Goal: Browse casually

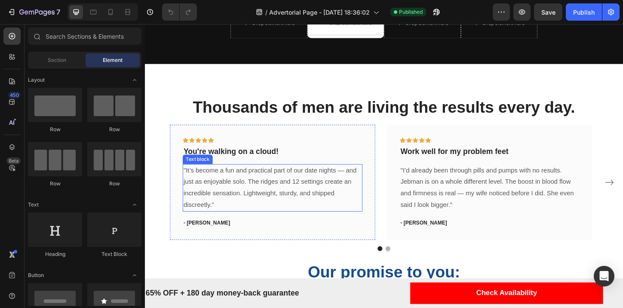
scroll to position [2325, 0]
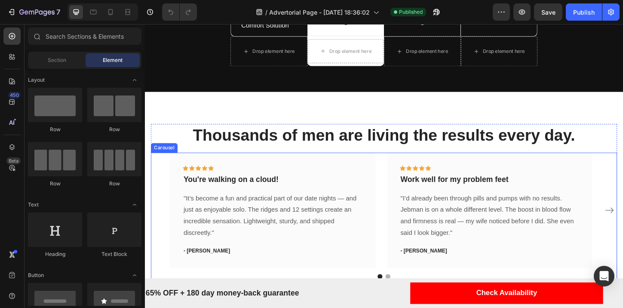
click at [395, 176] on div "Icon Icon Icon Icon Icon Row You're walking on a cloud! Text block "It’s become…" at bounding box center [403, 225] width 462 height 124
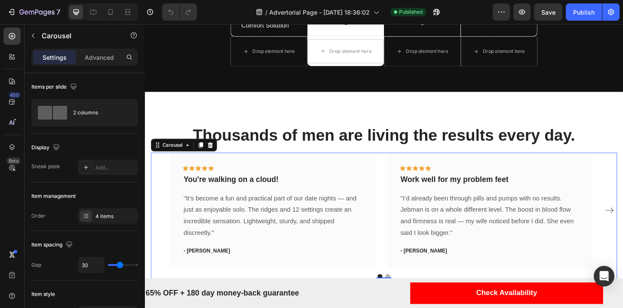
click at [396, 185] on div "Icon Icon Icon Icon Icon Row You're walking on a cloud! Text block "It’s become…" at bounding box center [403, 225] width 462 height 124
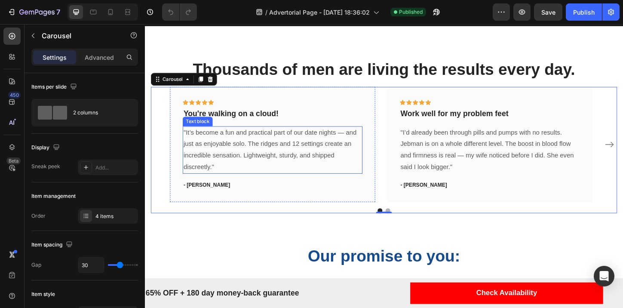
scroll to position [2399, 0]
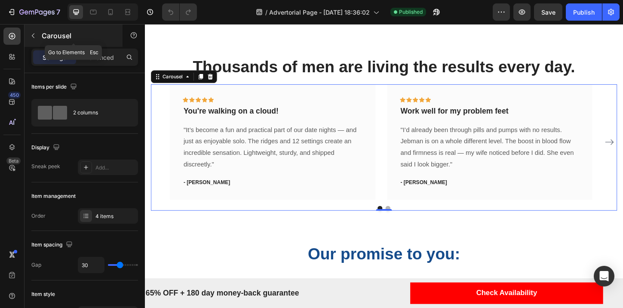
click at [28, 38] on button "button" at bounding box center [33, 36] width 14 height 14
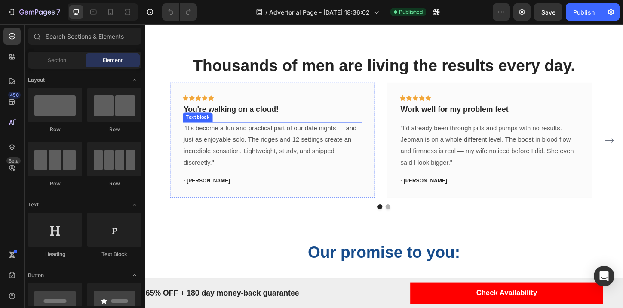
scroll to position [2401, 0]
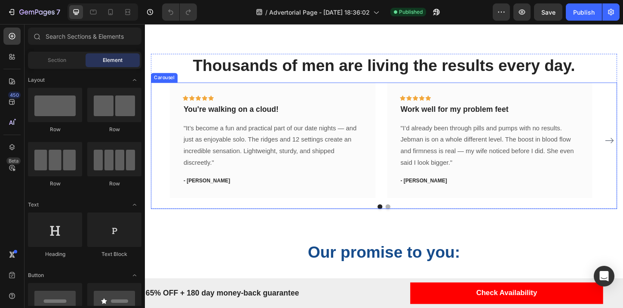
click at [405, 224] on button "Dot" at bounding box center [407, 220] width 5 height 5
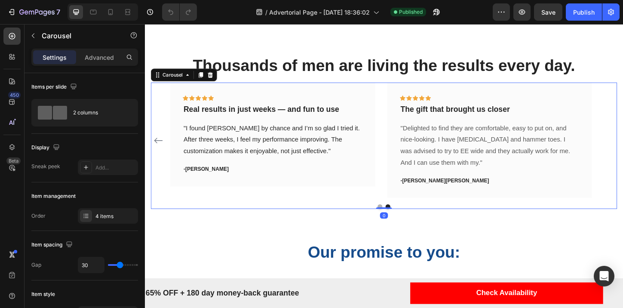
click at [396, 224] on div "Icon Icon Icon Icon Icon Row You're walking on a cloud! Text block "It’s become…" at bounding box center [402, 155] width 503 height 136
click at [396, 224] on button "Dot" at bounding box center [398, 220] width 5 height 5
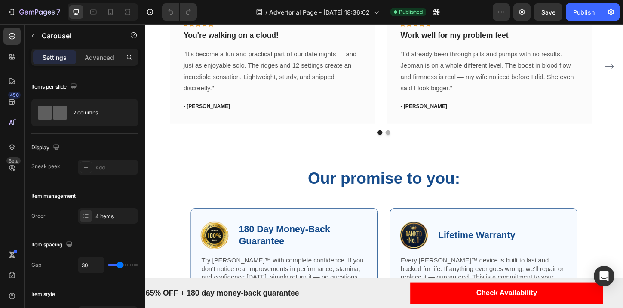
scroll to position [2493, 0]
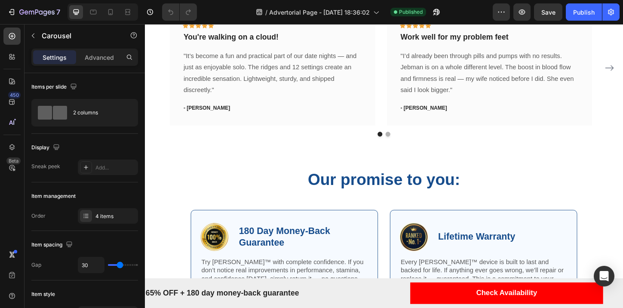
click at [403, 139] on div "Icon Icon Icon Icon Icon Row You're walking on a cloud! Text block "It’s become…" at bounding box center [402, 77] width 503 height 136
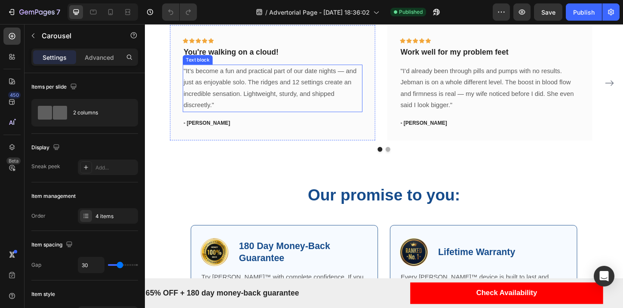
scroll to position [2476, 0]
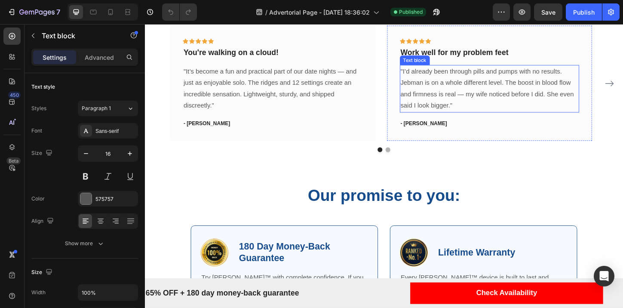
click at [480, 77] on p ""I’d already been through pills and pumps with no results. Jebman is on a whole…" at bounding box center [517, 93] width 192 height 49
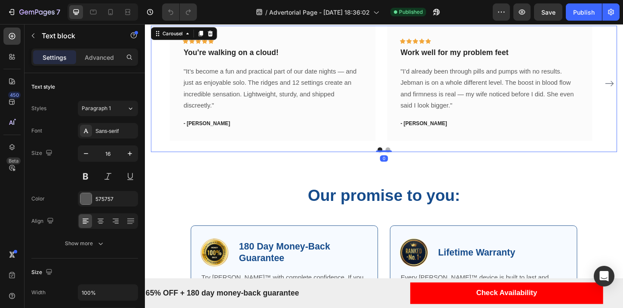
click at [405, 158] on button "Dot" at bounding box center [407, 159] width 5 height 5
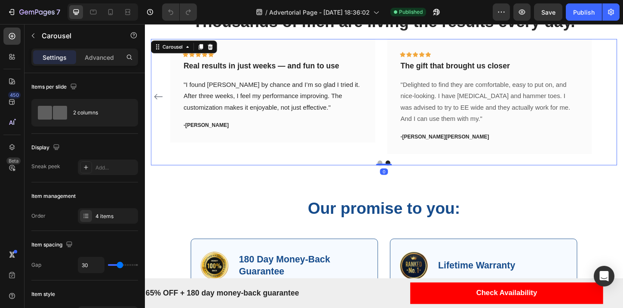
scroll to position [2461, 0]
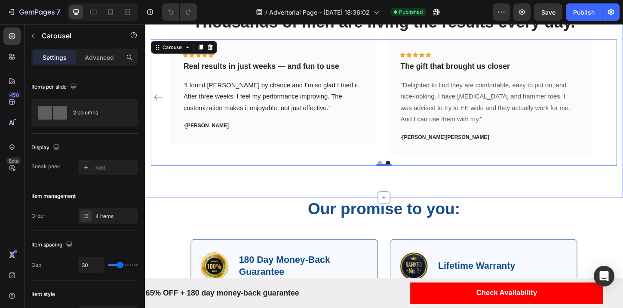
click at [392, 178] on div "Thousands of men are living the results every day. Heading Icon Icon Icon Icon …" at bounding box center [403, 93] width 516 height 236
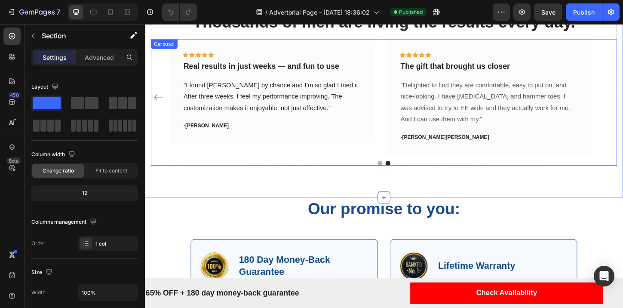
click at [396, 174] on button "Dot" at bounding box center [398, 174] width 5 height 5
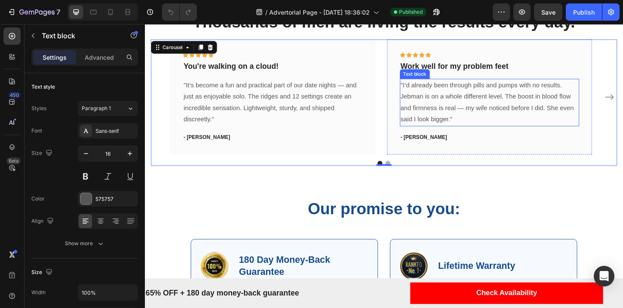
click at [466, 122] on p ""I’d already been through pills and pumps with no results. Jebman is on a whole…" at bounding box center [517, 108] width 192 height 49
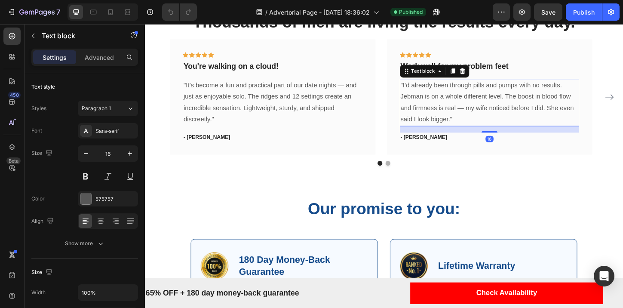
click at [454, 113] on p ""I’d already been through pills and pumps with no results. Jebman is on a whole…" at bounding box center [517, 108] width 192 height 49
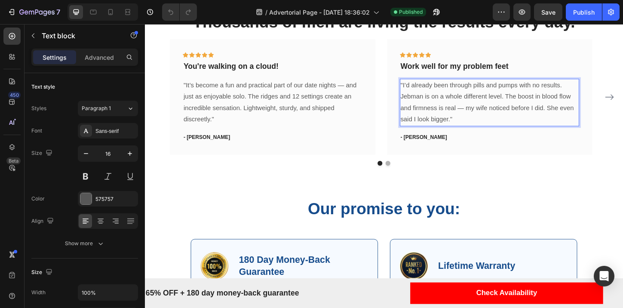
click at [436, 101] on p ""I’d already been through pills and pumps with no results. Jebman is on a whole…" at bounding box center [517, 108] width 192 height 49
click at [432, 104] on p ""I’d already been through pills and pumps with no results. Jebman is on a whole…" at bounding box center [517, 108] width 192 height 49
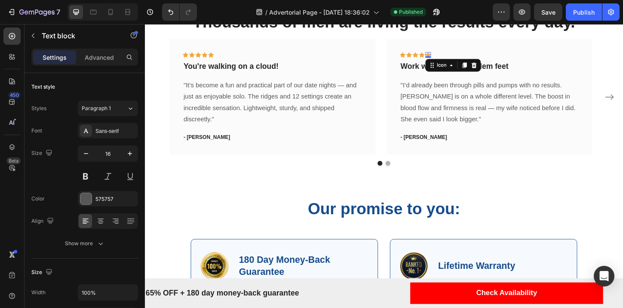
click at [452, 68] on div "Icon" at bounding box center [478, 69] width 60 height 14
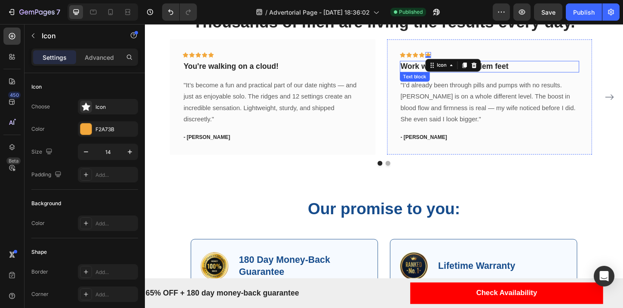
click at [442, 71] on p "Work well for my problem feet" at bounding box center [517, 70] width 192 height 11
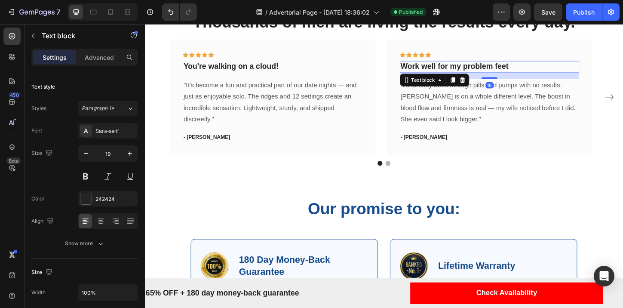
click at [434, 70] on p "Work well for my problem feet" at bounding box center [517, 70] width 192 height 11
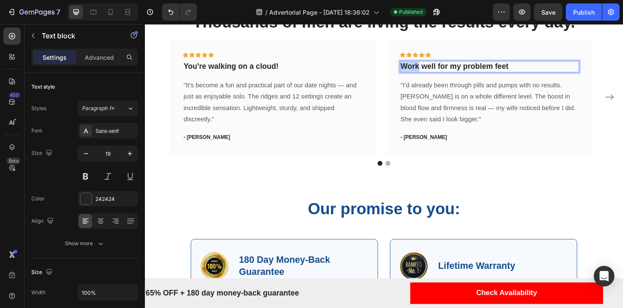
click at [434, 70] on p "Work well for my problem feet" at bounding box center [517, 70] width 192 height 11
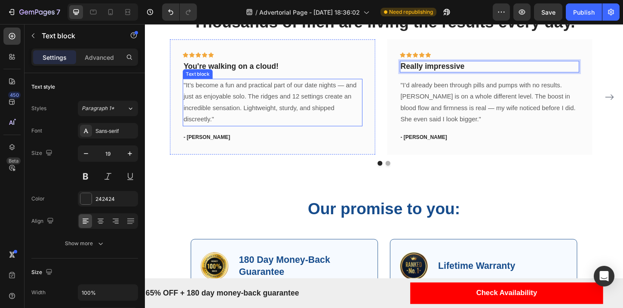
click at [215, 117] on p ""It’s become a fun and practical part of our date nights — and just as enjoyabl…" at bounding box center [283, 108] width 192 height 49
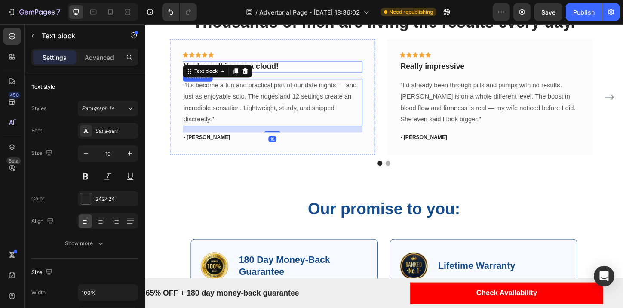
click at [311, 68] on p "You're walking on a cloud!" at bounding box center [283, 70] width 192 height 11
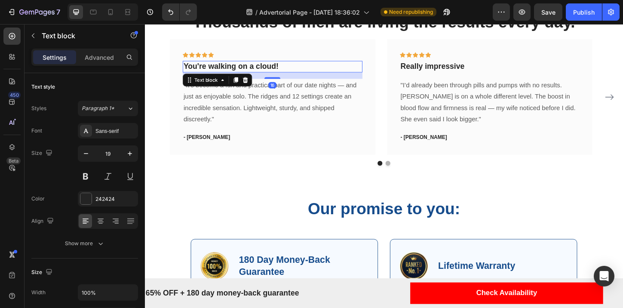
click at [311, 68] on p "You're walking on a cloud!" at bounding box center [283, 70] width 192 height 11
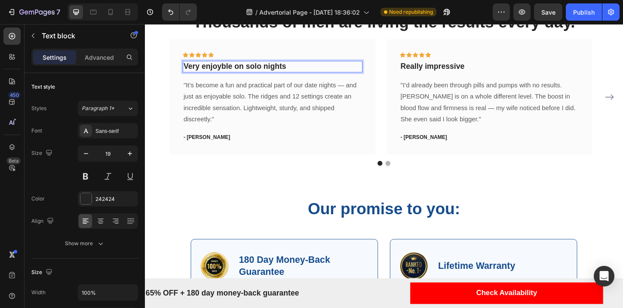
click at [307, 65] on p "Very enjoyble on solo nights" at bounding box center [283, 70] width 192 height 11
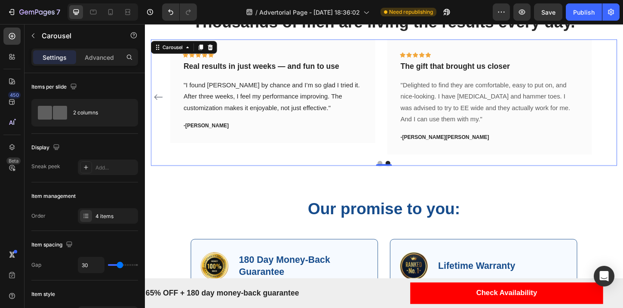
click at [623, 105] on div "Icon Icon Icon Icon Icon Row Perfect for dating life or solo Text block "It’s b…" at bounding box center [402, 102] width 503 height 124
click at [163, 103] on icon "Carousel Back Arrow" at bounding box center [159, 103] width 10 height 10
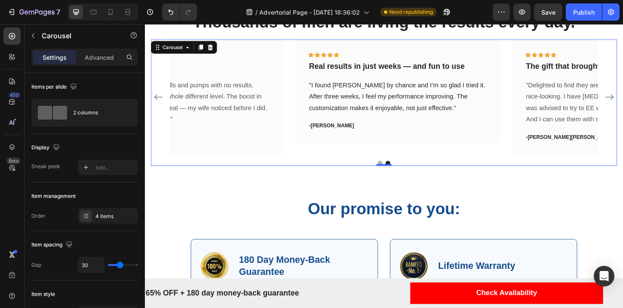
click at [163, 103] on icon "Carousel Back Arrow" at bounding box center [159, 103] width 10 height 10
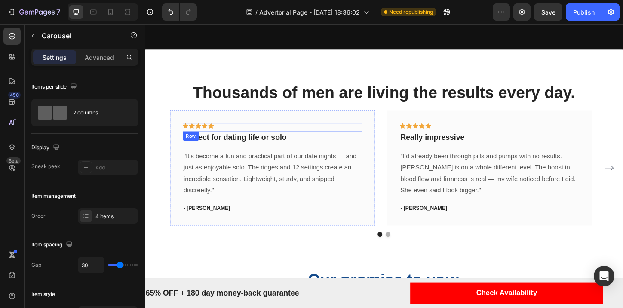
scroll to position [2384, 0]
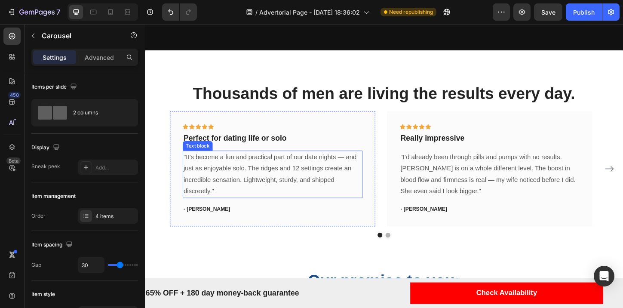
click at [324, 181] on p ""It’s become a fun and practical part of our date nights — and just as enjoyabl…" at bounding box center [283, 185] width 192 height 49
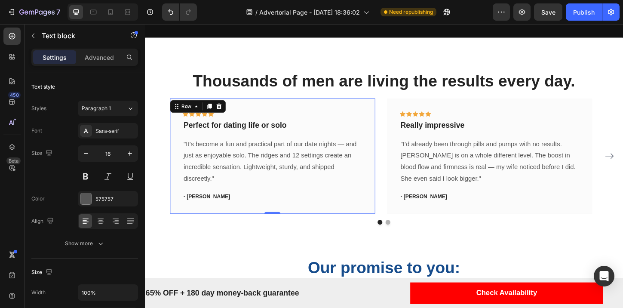
click at [322, 157] on div "Icon Icon Icon Icon Icon Row Perfect for dating life or solo Text block "It’s b…" at bounding box center [283, 166] width 194 height 97
